Goal: Navigation & Orientation: Find specific page/section

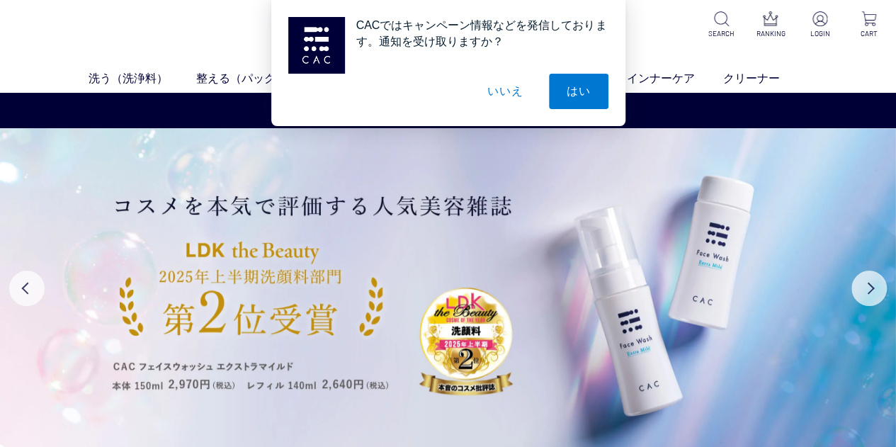
scroll to position [6, 0]
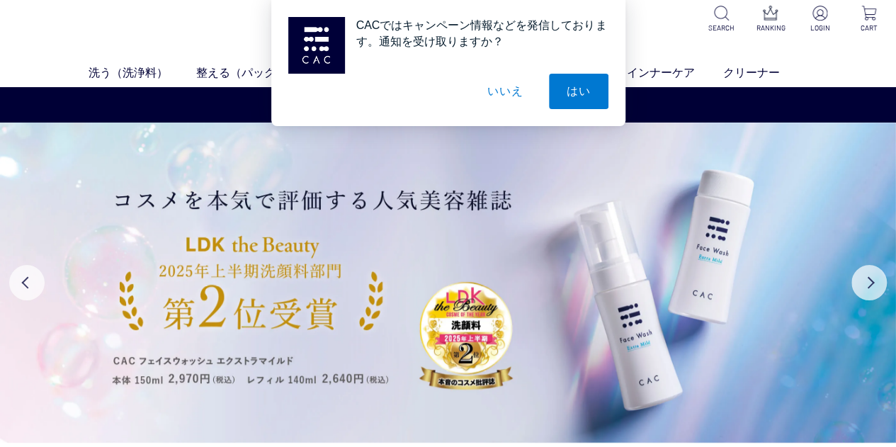
click at [512, 81] on button "いいえ" at bounding box center [505, 91] width 71 height 35
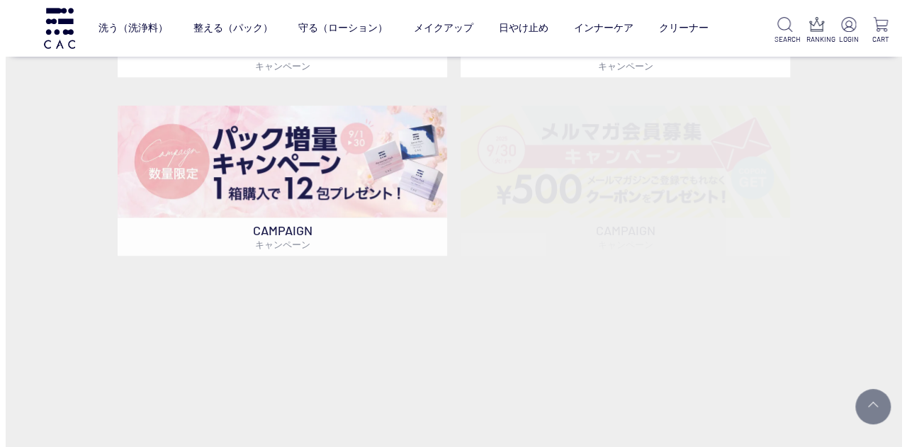
scroll to position [488, 0]
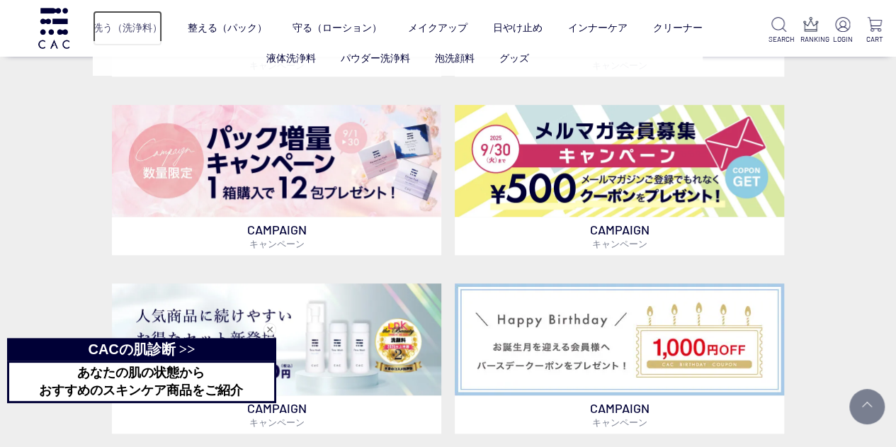
click at [143, 25] on link "洗う（洗浄料）" at bounding box center [127, 28] width 69 height 35
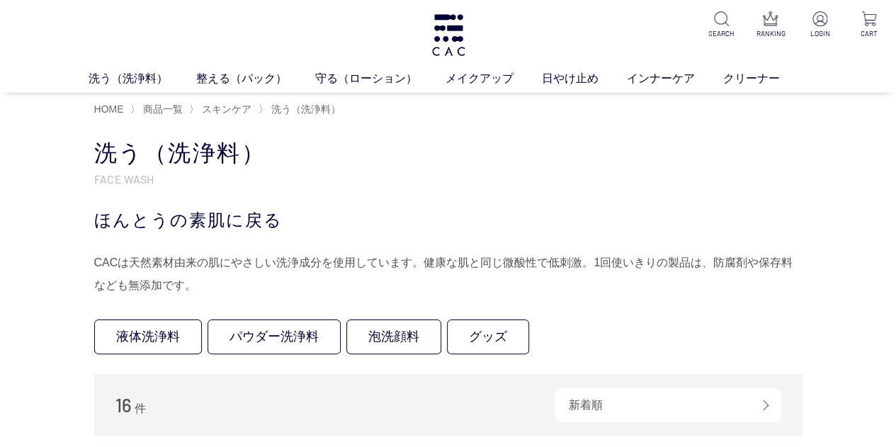
click at [238, 90] on ul "洗う（洗浄料） 液体洗浄料 パウダー洗浄料 泡洗顔料 グッズ 整える（パック） フェイスパック ヘアパック 守る（ローション） 保湿化粧水 柔軟化粧水 美容液…" at bounding box center [448, 81] width 896 height 23
click at [229, 84] on link "整える（パック）" at bounding box center [255, 78] width 119 height 17
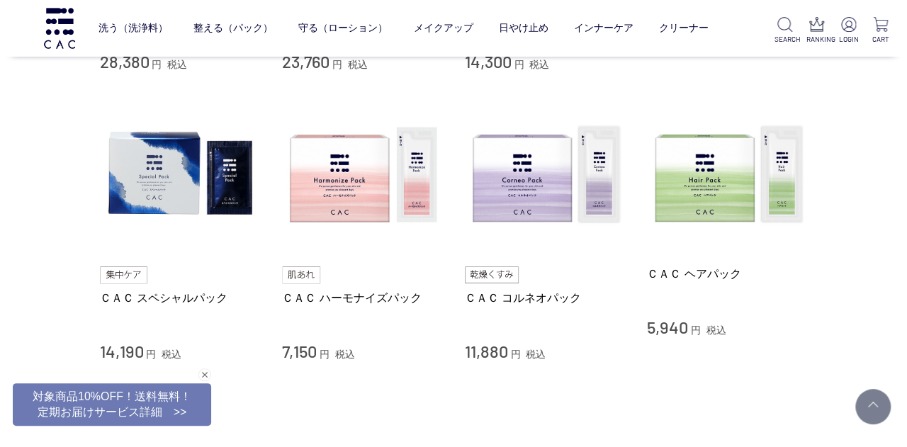
scroll to position [604, 0]
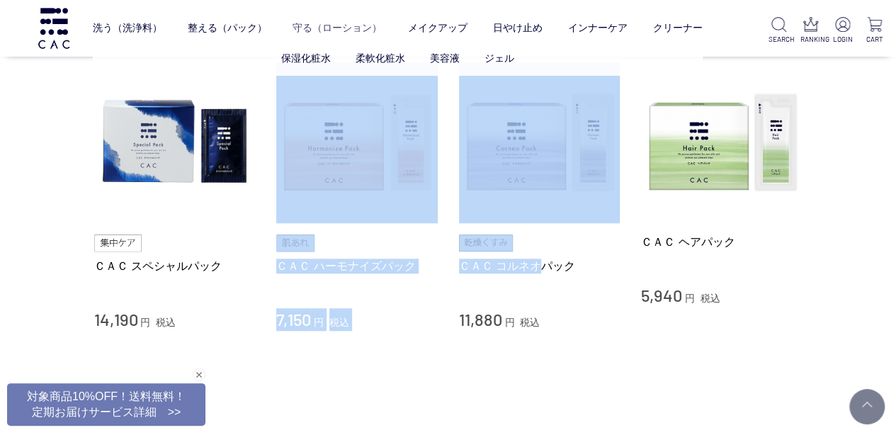
drag, startPoint x: 0, startPoint y: 0, endPoint x: 351, endPoint y: 23, distance: 352.1
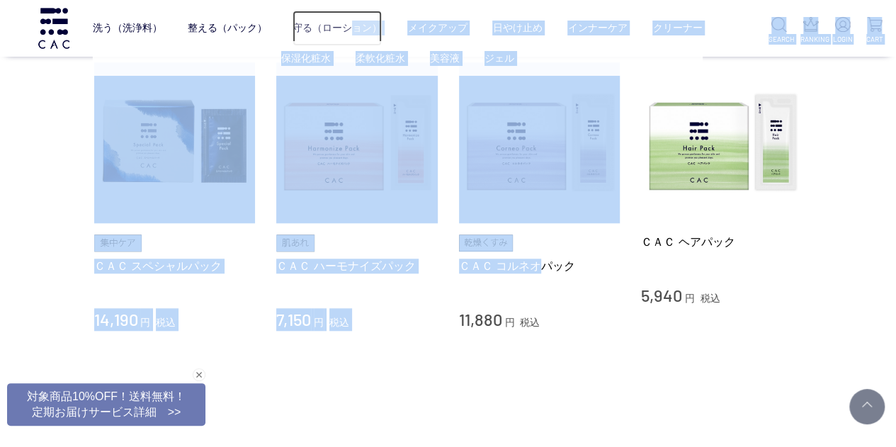
click at [351, 23] on link "守る（ローション）" at bounding box center [336, 28] width 89 height 35
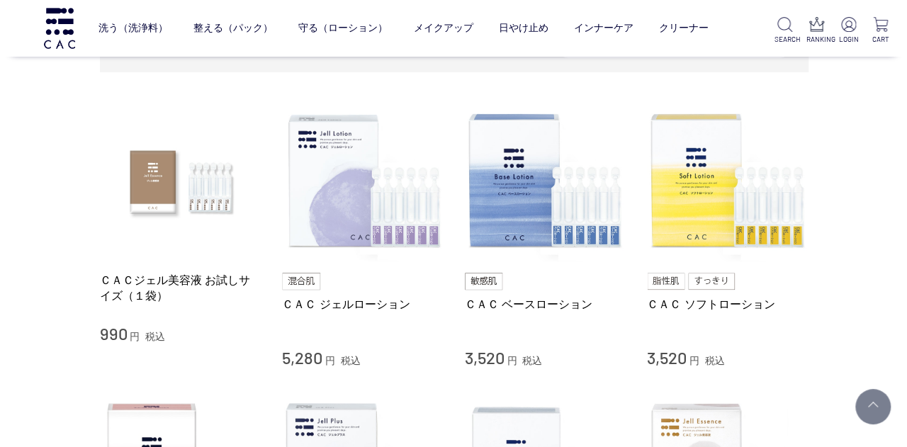
scroll to position [203, 0]
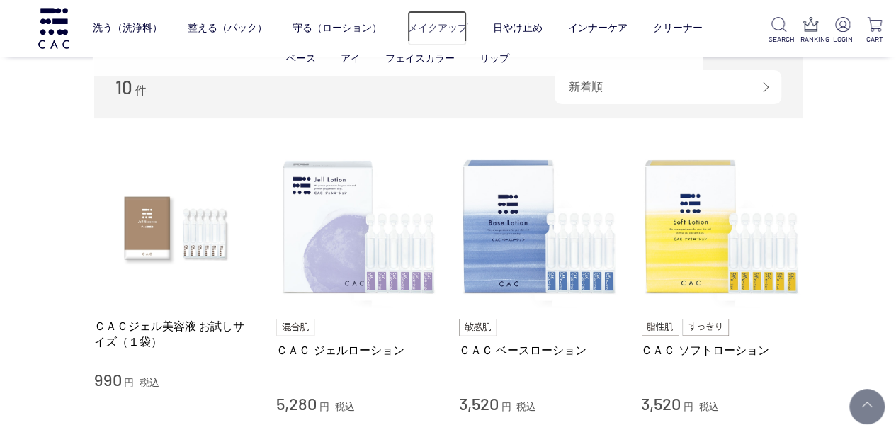
click at [432, 29] on link "メイクアップ" at bounding box center [436, 28] width 59 height 35
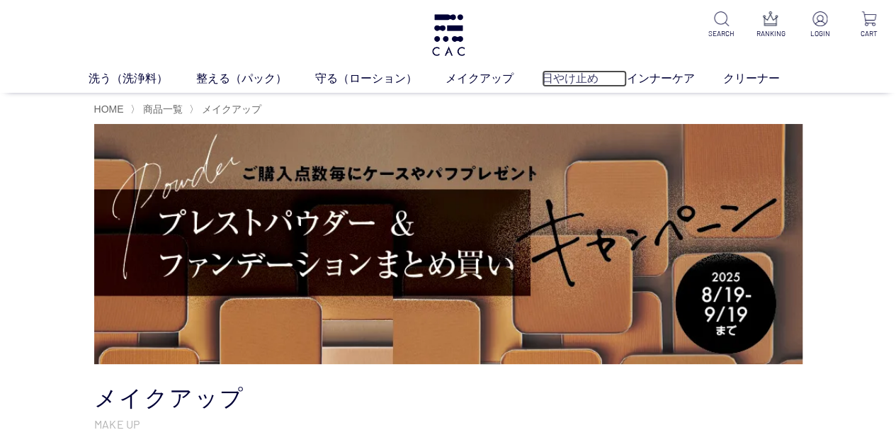
click at [568, 78] on link "日やけ止め" at bounding box center [584, 78] width 85 height 17
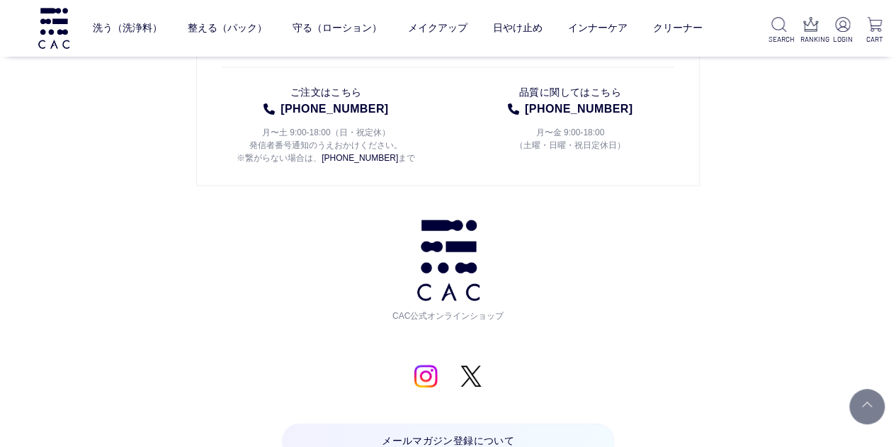
scroll to position [1441, 0]
